Goal: Find specific page/section: Find specific page/section

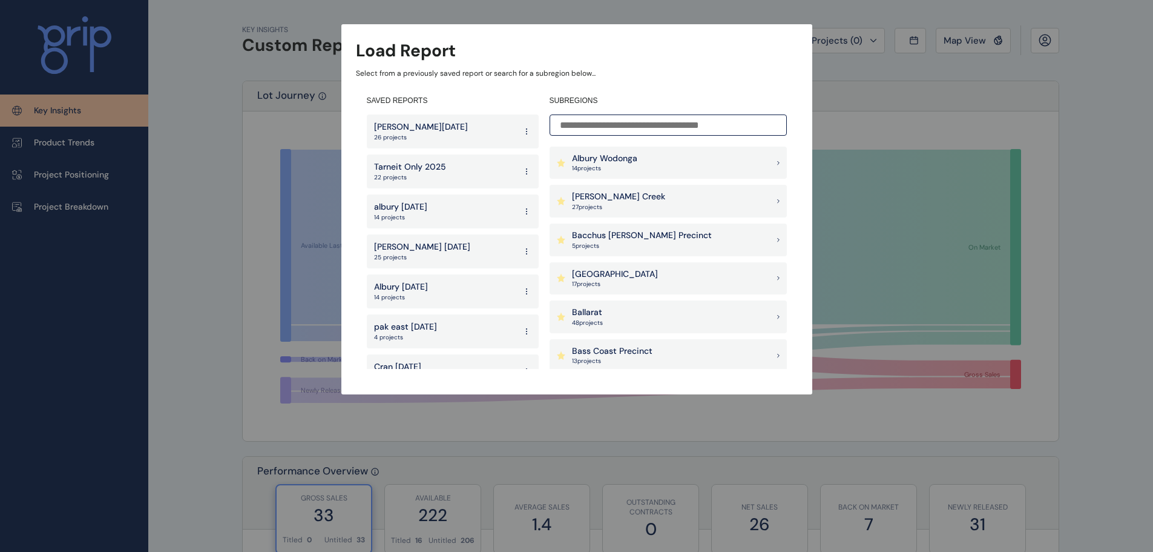
click at [582, 130] on input at bounding box center [668, 124] width 237 height 21
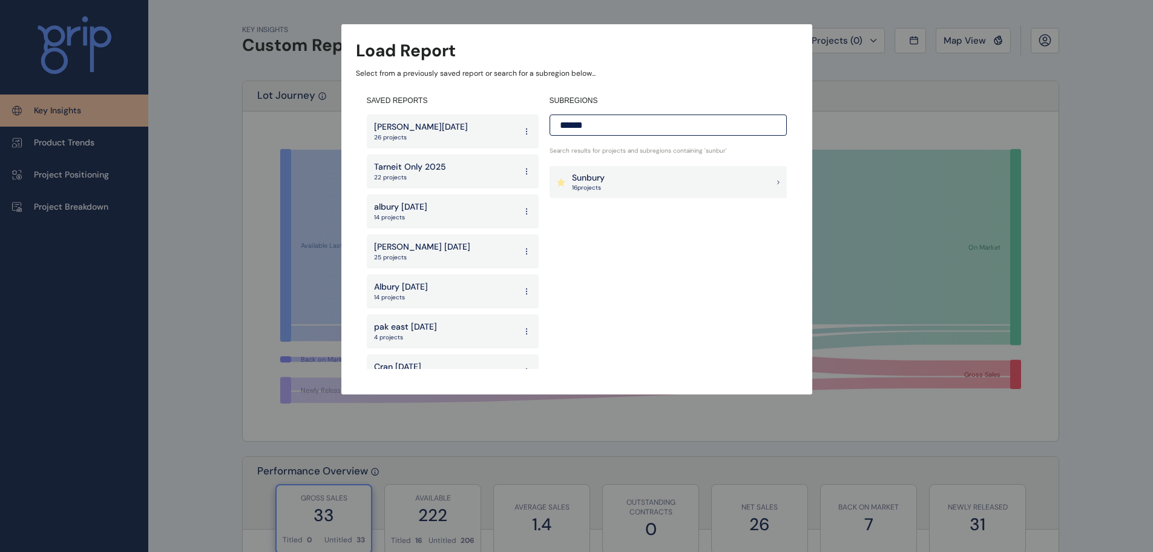
type input "******"
click at [607, 186] on div "Sunbury 16 project s" at bounding box center [668, 182] width 237 height 33
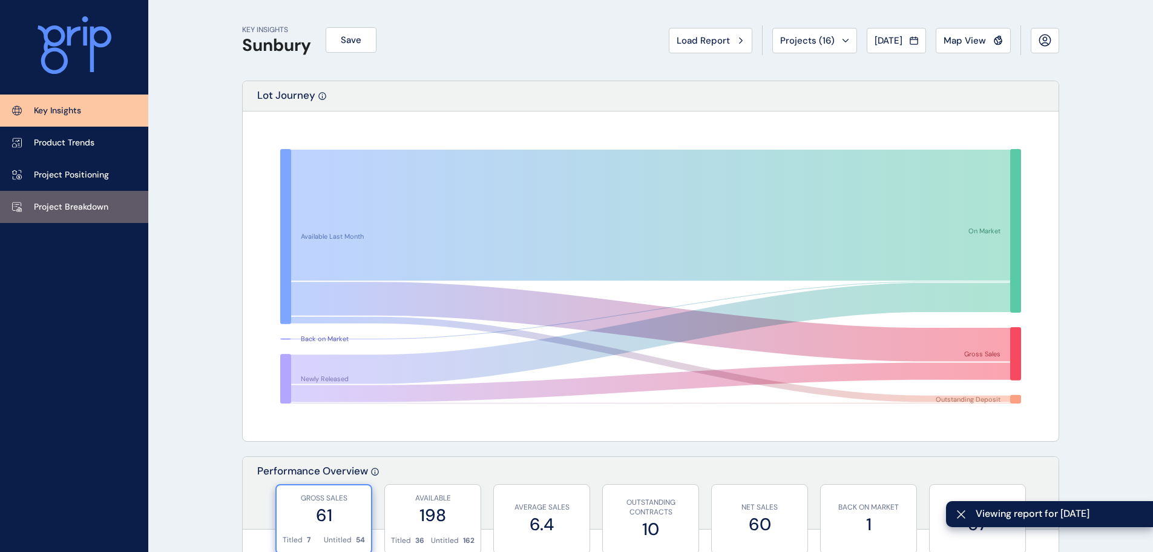
click at [80, 201] on p "Project Breakdown" at bounding box center [71, 207] width 74 height 12
